Goal: Task Accomplishment & Management: Manage account settings

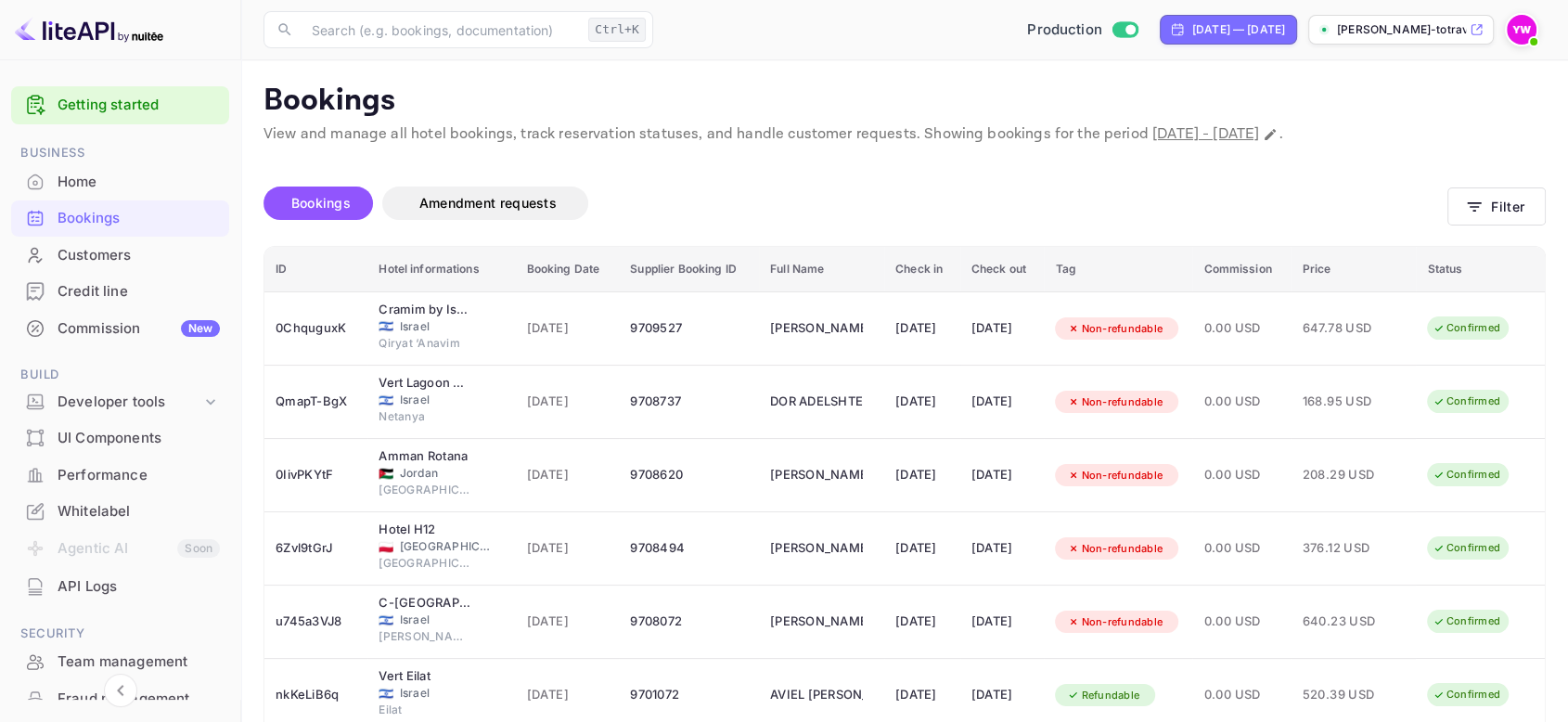
click at [1514, 33] on img at bounding box center [1522, 29] width 30 height 30
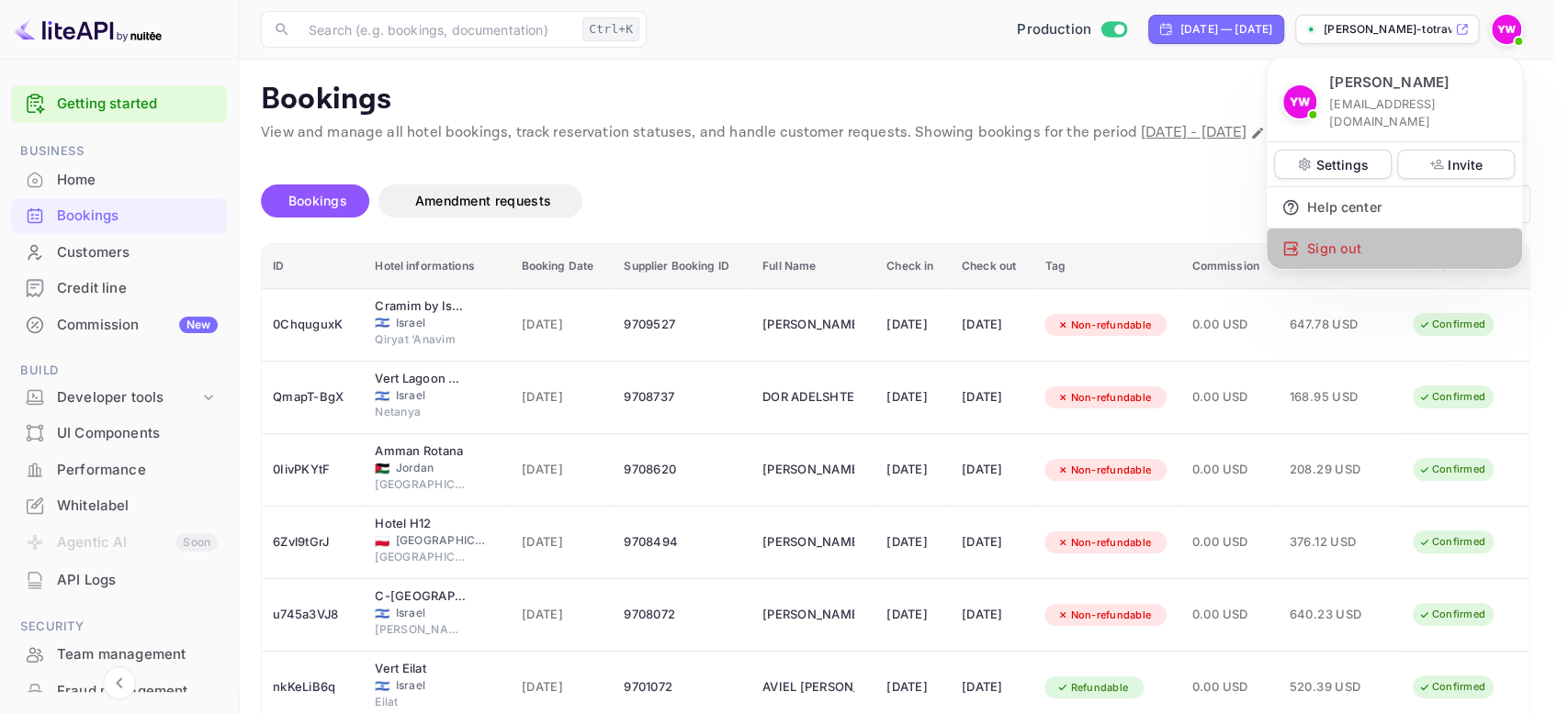
click at [1321, 233] on div "Sign out" at bounding box center [1394, 248] width 255 height 40
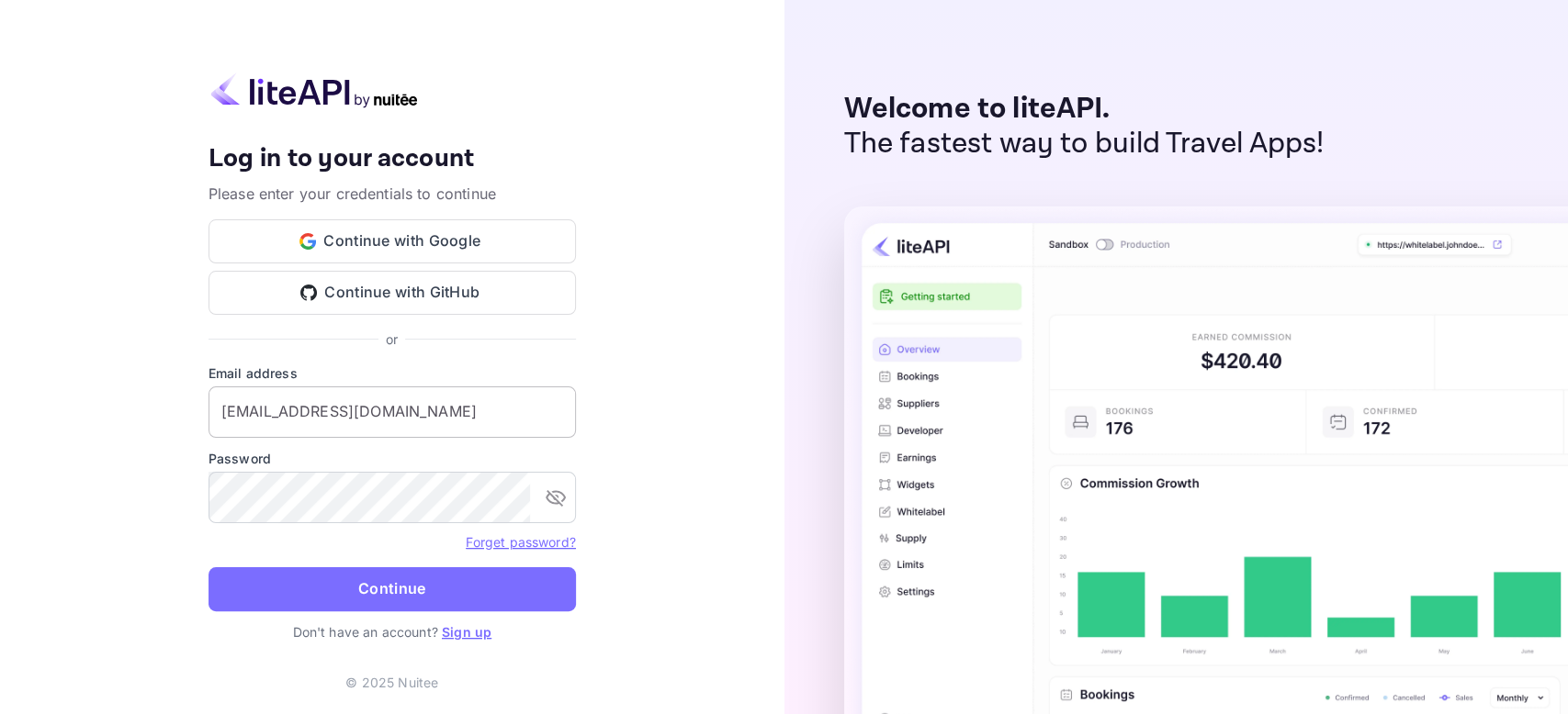
click at [373, 410] on input "[EMAIL_ADDRESS][DOMAIN_NAME]" at bounding box center [391, 412] width 367 height 52
type input "[PERSON_NAME][EMAIL_ADDRESS][DOMAIN_NAME]"
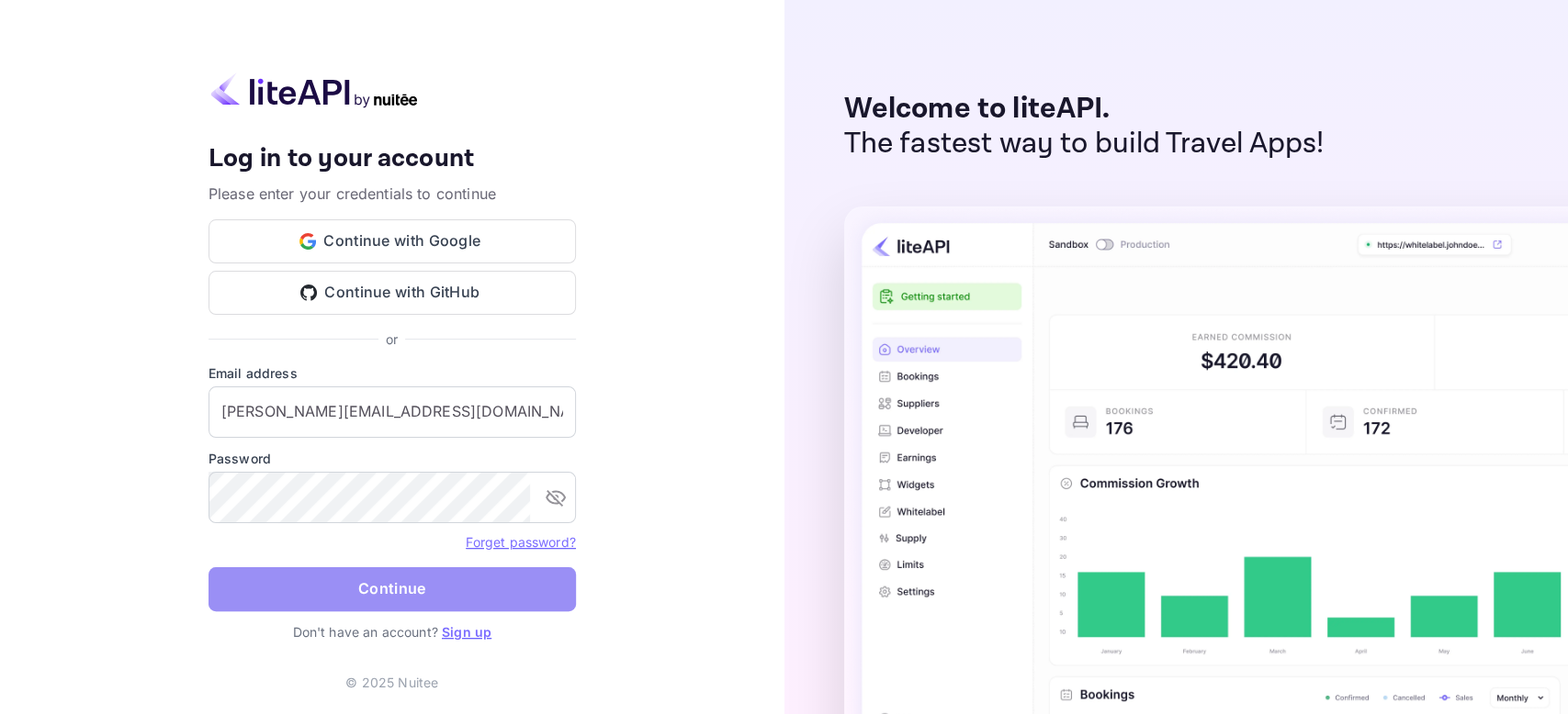
click at [358, 578] on button "Continue" at bounding box center [391, 589] width 367 height 44
